Goal: Transaction & Acquisition: Purchase product/service

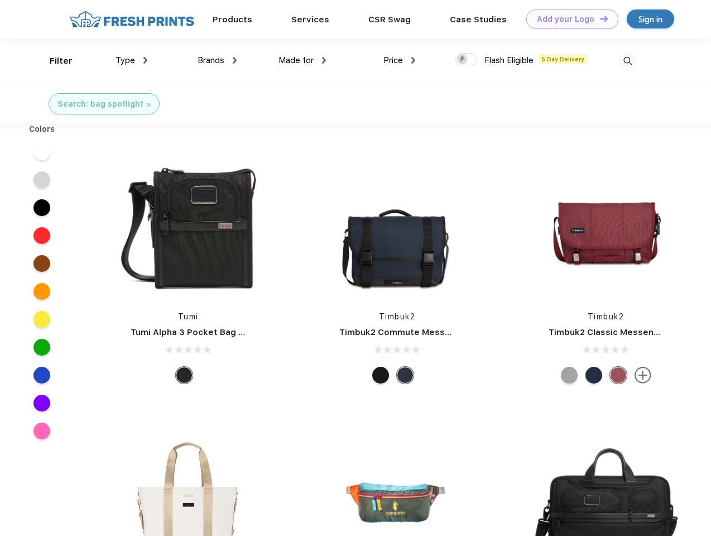
scroll to position [1, 0]
click at [568, 19] on link "Add your Logo Design Tool" at bounding box center [572, 19] width 92 height 20
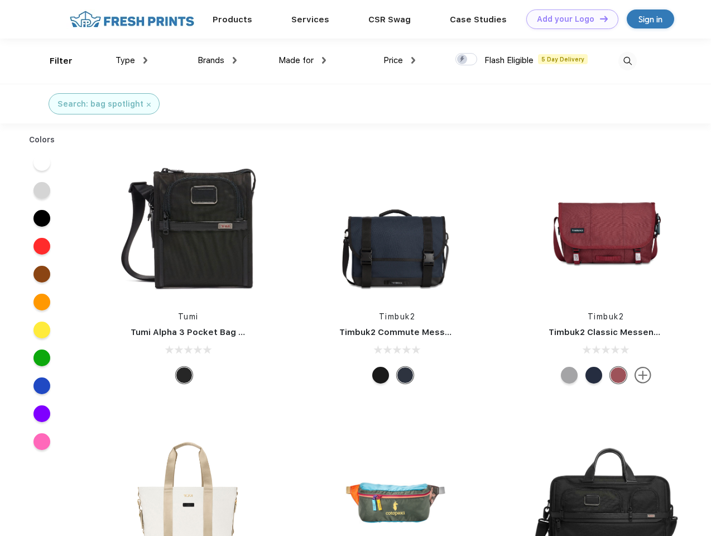
click at [0, 0] on div "Design Tool" at bounding box center [0, 0] width 0 height 0
click at [599, 18] on link "Add your Logo Design Tool" at bounding box center [572, 19] width 92 height 20
click at [54, 61] on div "Filter" at bounding box center [61, 61] width 23 height 13
click at [132, 60] on span "Type" at bounding box center [126, 60] width 20 height 10
click at [217, 60] on span "Brands" at bounding box center [211, 60] width 27 height 10
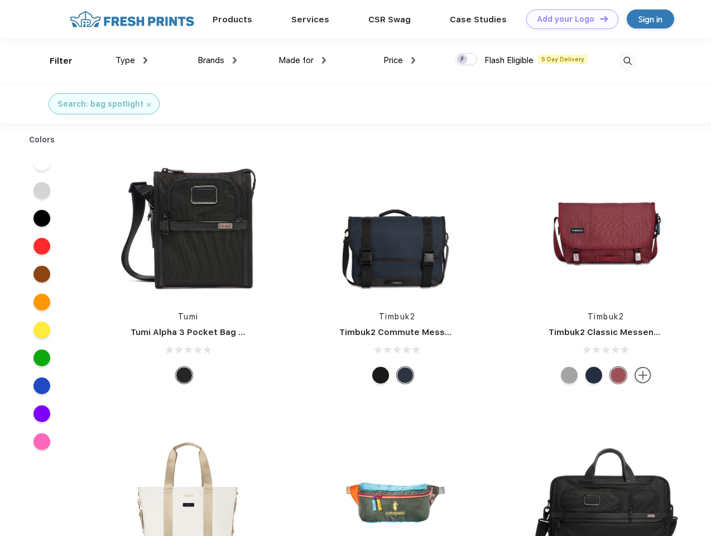
click at [303, 60] on span "Made for" at bounding box center [296, 60] width 35 height 10
click at [400, 60] on span "Price" at bounding box center [393, 60] width 20 height 10
click at [467, 60] on div at bounding box center [466, 59] width 22 height 12
click at [463, 60] on input "checkbox" at bounding box center [458, 55] width 7 height 7
click at [627, 61] on img at bounding box center [627, 61] width 18 height 18
